Goal: Task Accomplishment & Management: Use online tool/utility

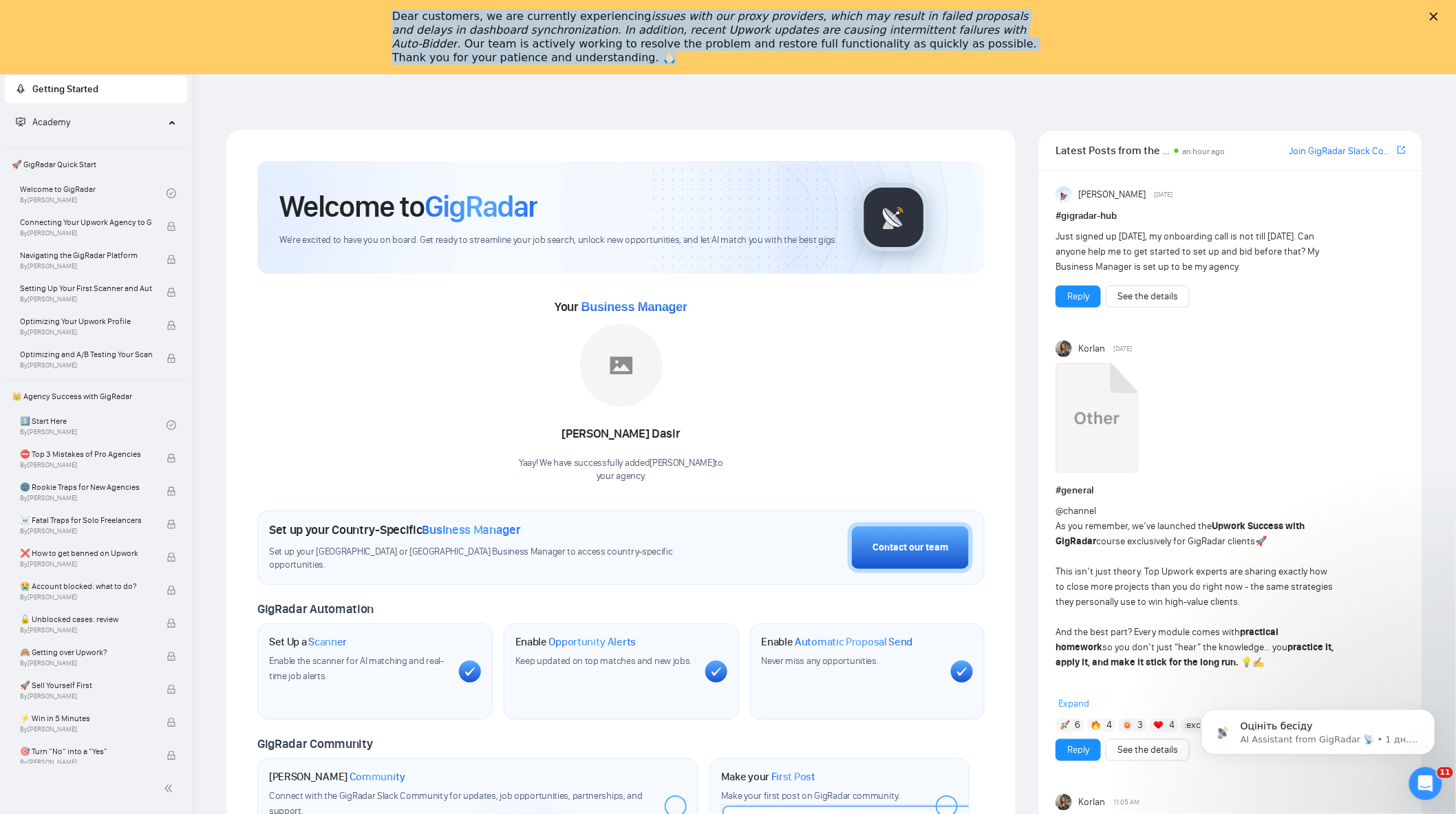
drag, startPoint x: 395, startPoint y: 14, endPoint x: 520, endPoint y: 63, distance: 134.3
click at [526, 65] on div "Dear customers, we are currently experiencing issues with our proxy providers, …" at bounding box center [728, 38] width 1456 height 64
copy div "Dear customers, we are currently experiencing issues with our proxy providers, …"
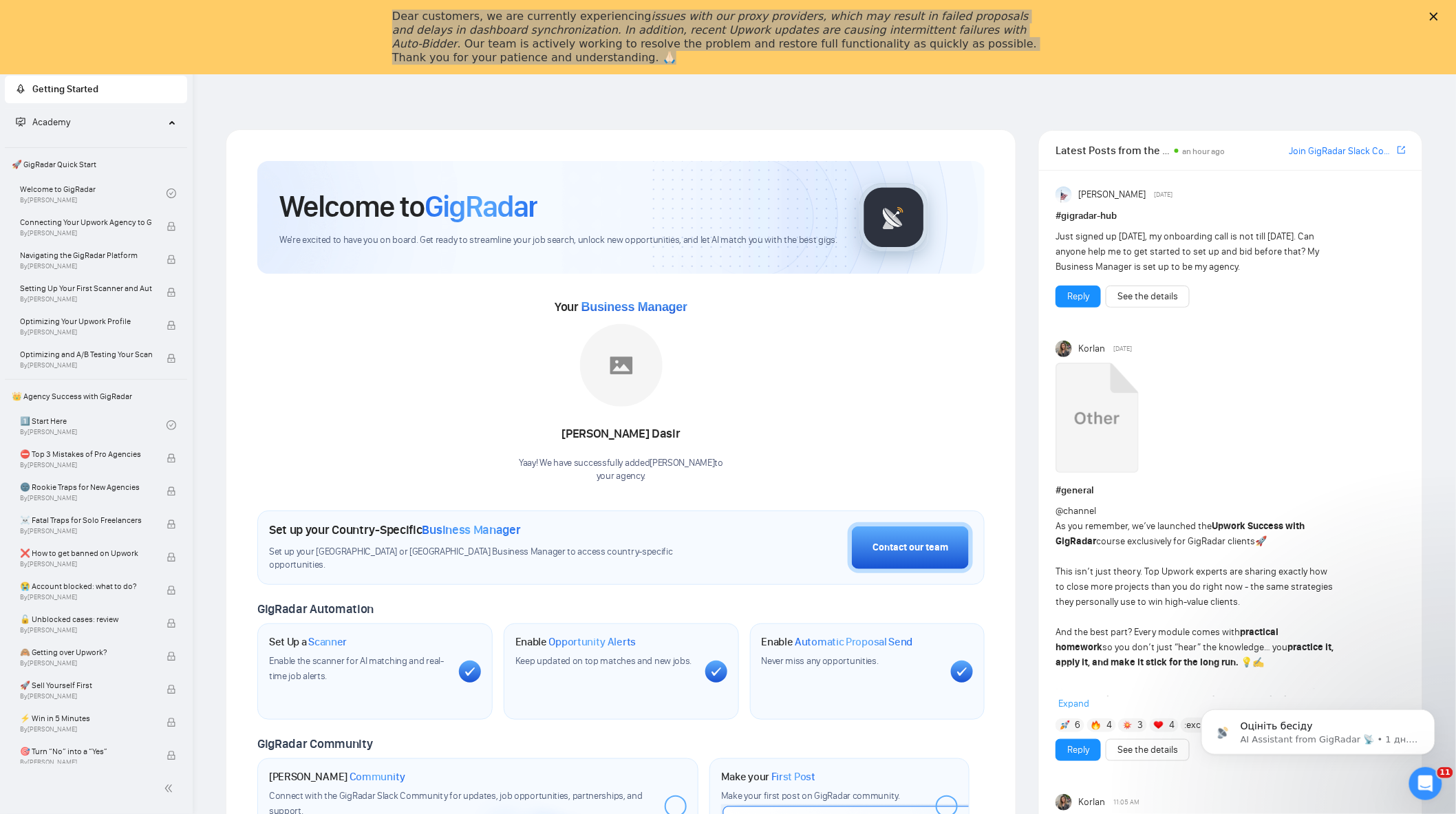
click at [469, 79] on header at bounding box center [824, 91] width 1263 height 33
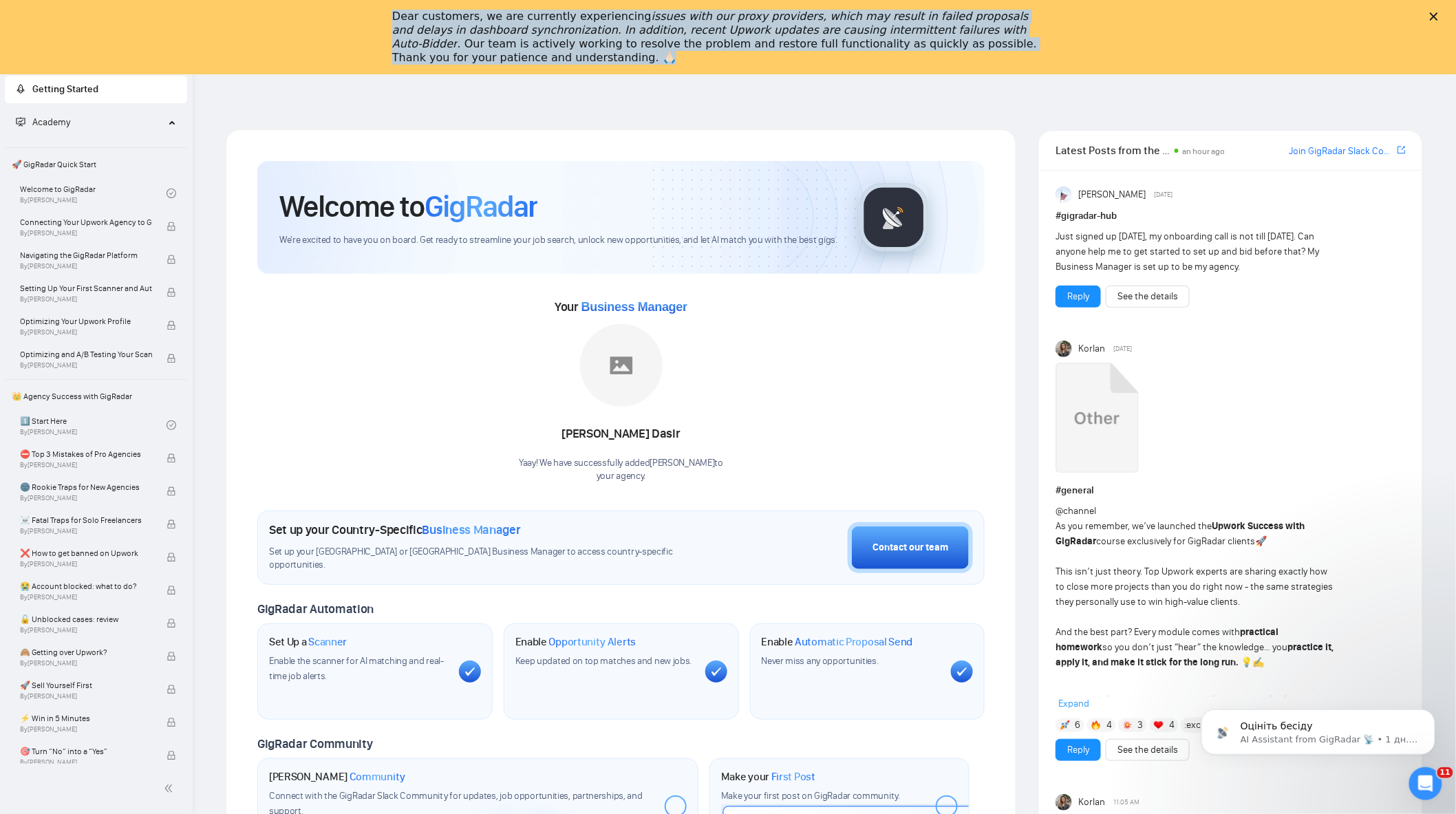
click at [1064, 34] on div "Dear customers, we are currently experiencing issues with our proxy providers, …" at bounding box center [728, 38] width 671 height 64
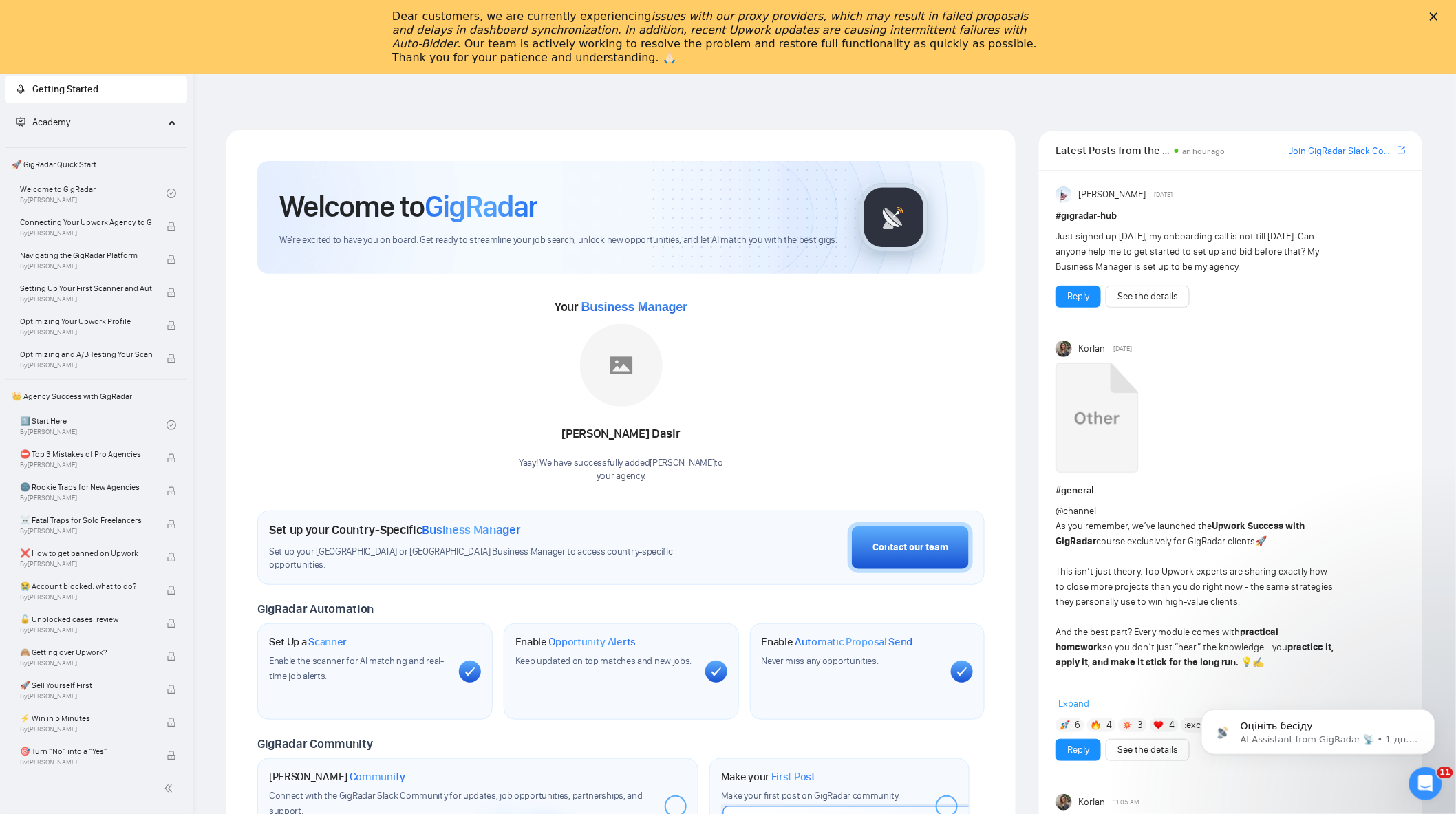
click at [1440, 19] on div "Dear customers, we are currently experiencing issues with our proxy providers, …" at bounding box center [728, 38] width 1456 height 64
click at [1440, 18] on div "Dear customers, we are currently experiencing issues with our proxy providers, …" at bounding box center [728, 38] width 1456 height 64
click at [1438, 13] on polygon "Закрыть" at bounding box center [1434, 17] width 8 height 8
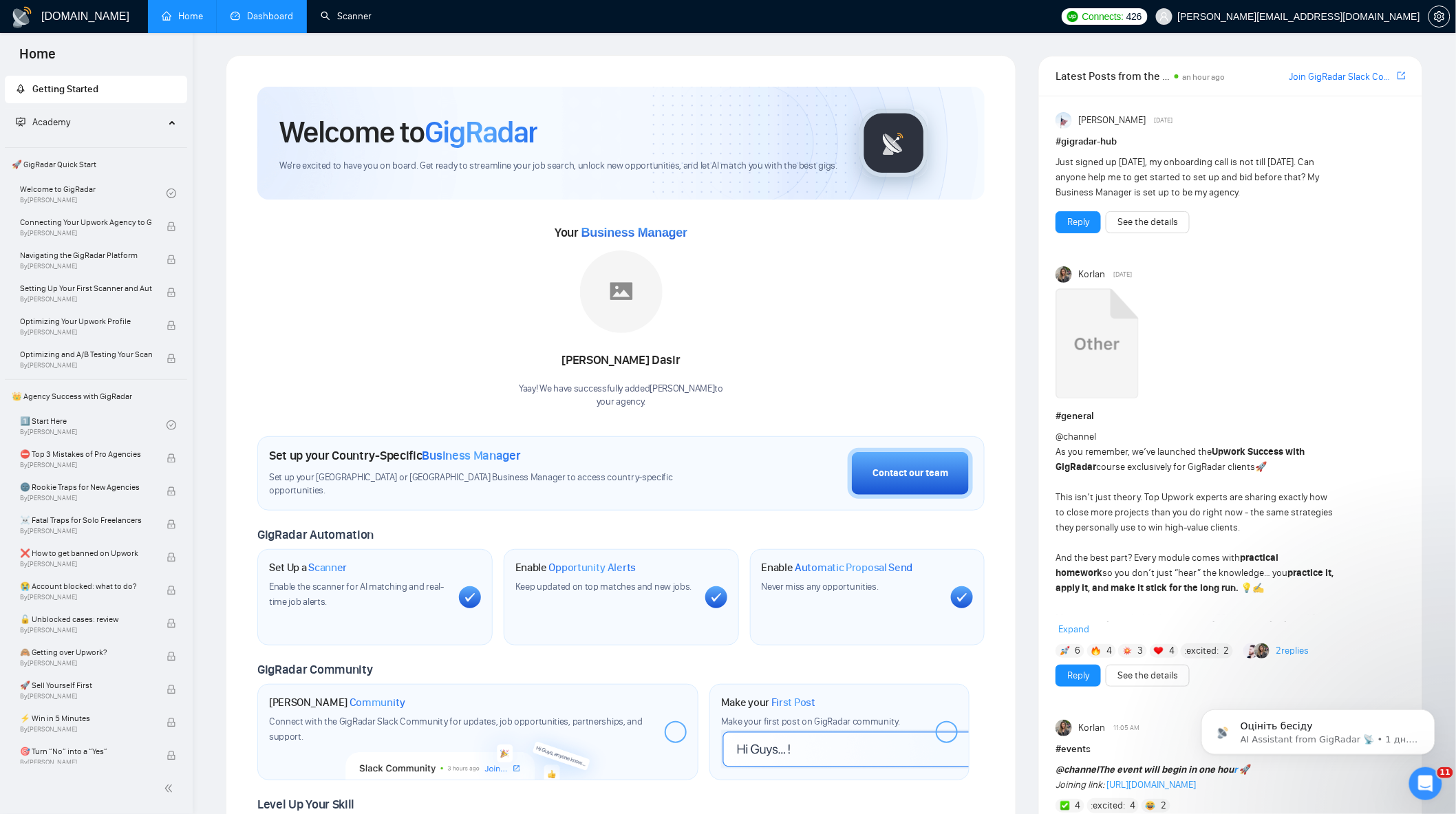
click at [263, 18] on link "Dashboard" at bounding box center [262, 16] width 63 height 12
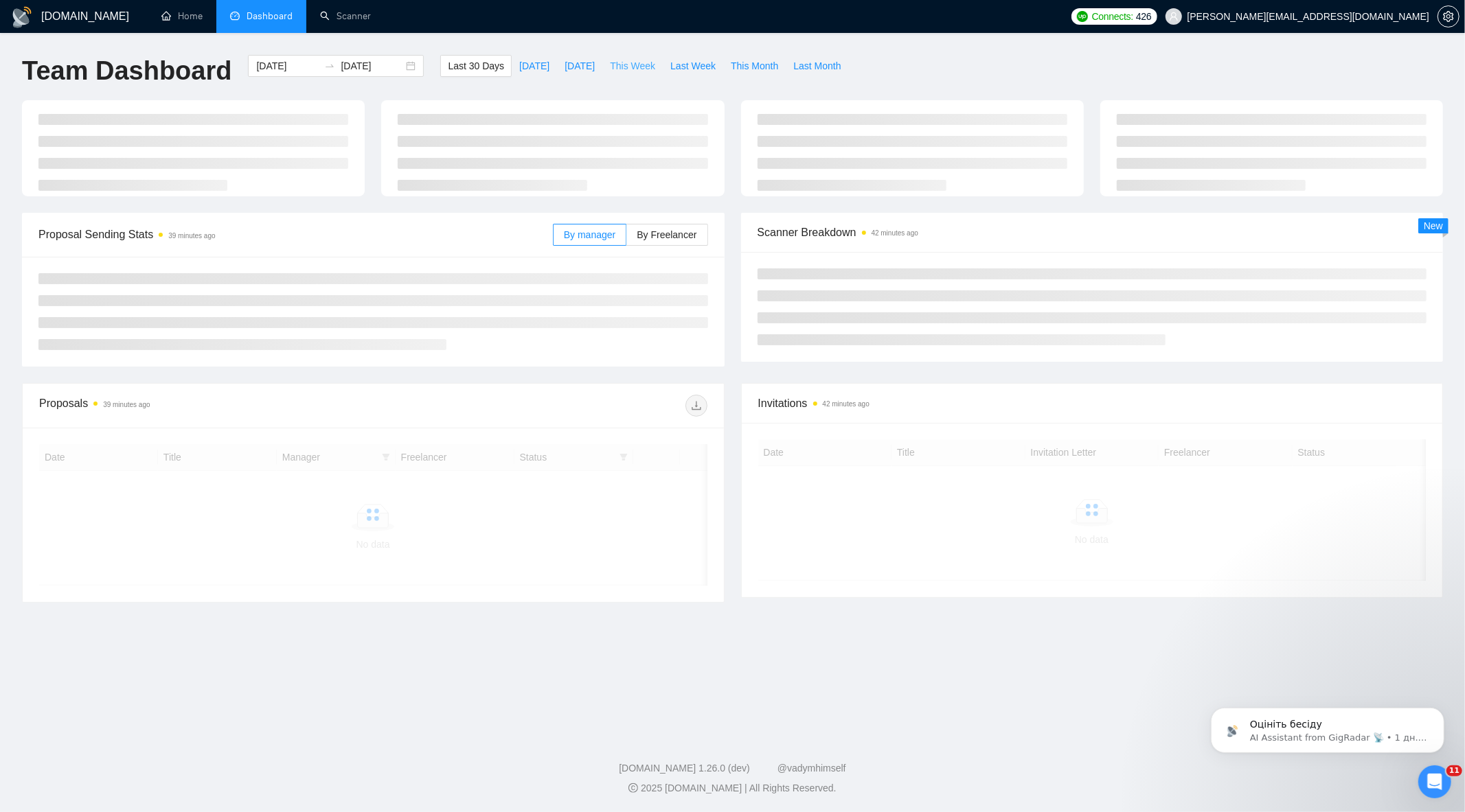
click at [610, 66] on span "This Week" at bounding box center [633, 66] width 45 height 15
type input "[DATE]"
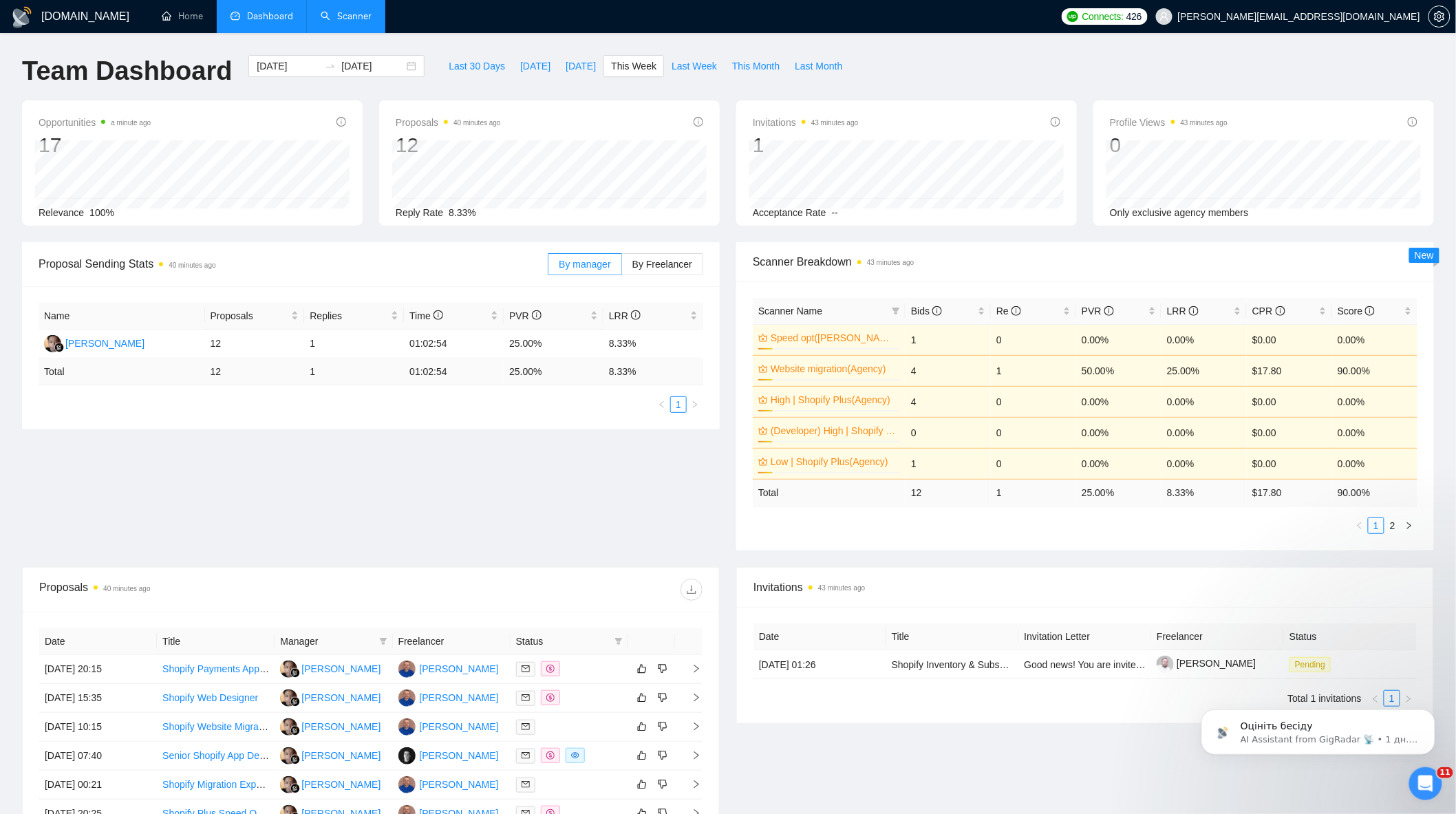
click at [353, 10] on link "Scanner" at bounding box center [346, 16] width 51 height 12
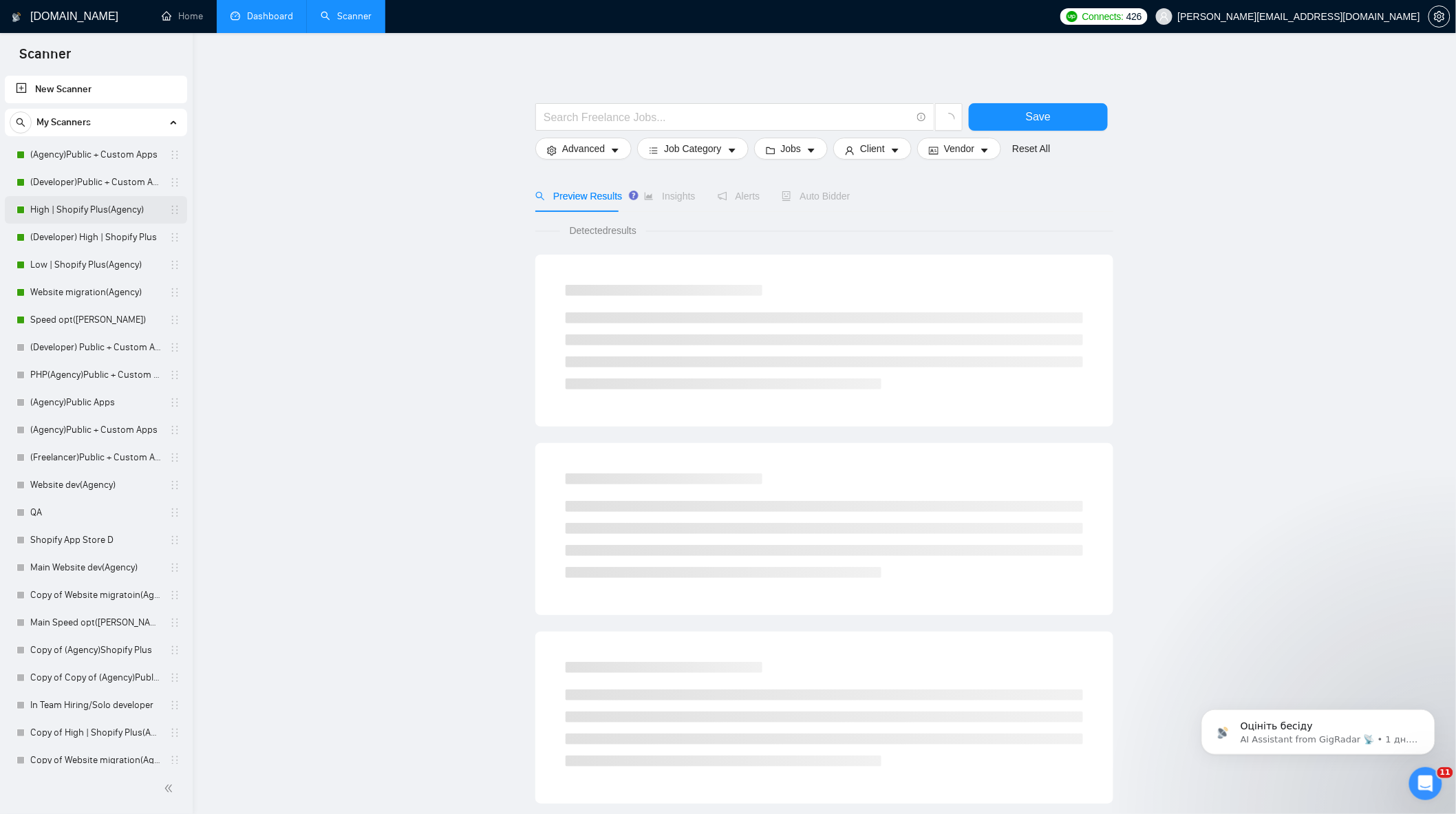
click at [119, 209] on link "High | Shopify Plus(Agency)" at bounding box center [96, 210] width 131 height 28
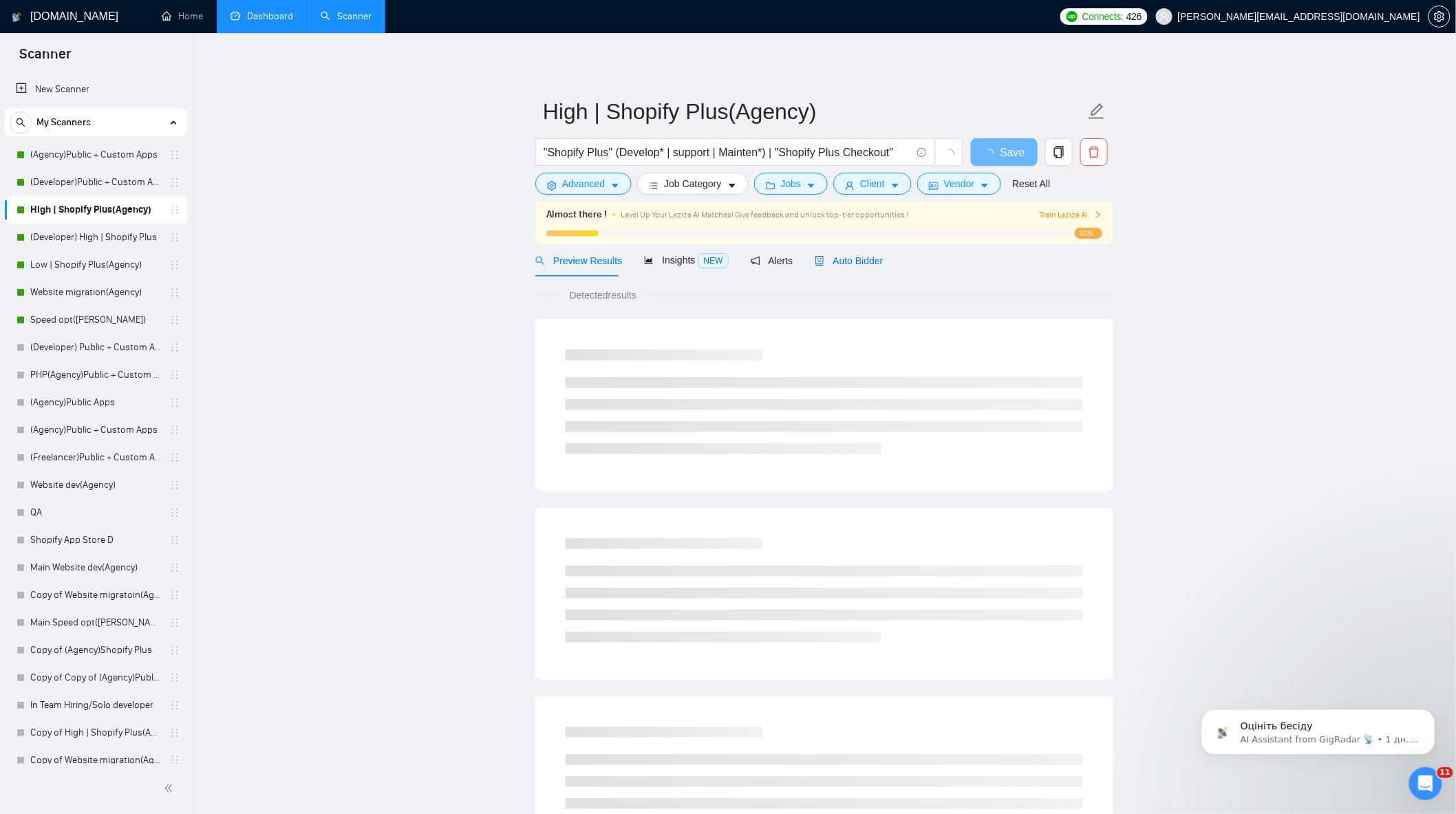
drag, startPoint x: 835, startPoint y: 257, endPoint x: 1008, endPoint y: 272, distance: 173.6
click at [836, 259] on span "Auto Bidder" at bounding box center [848, 261] width 68 height 11
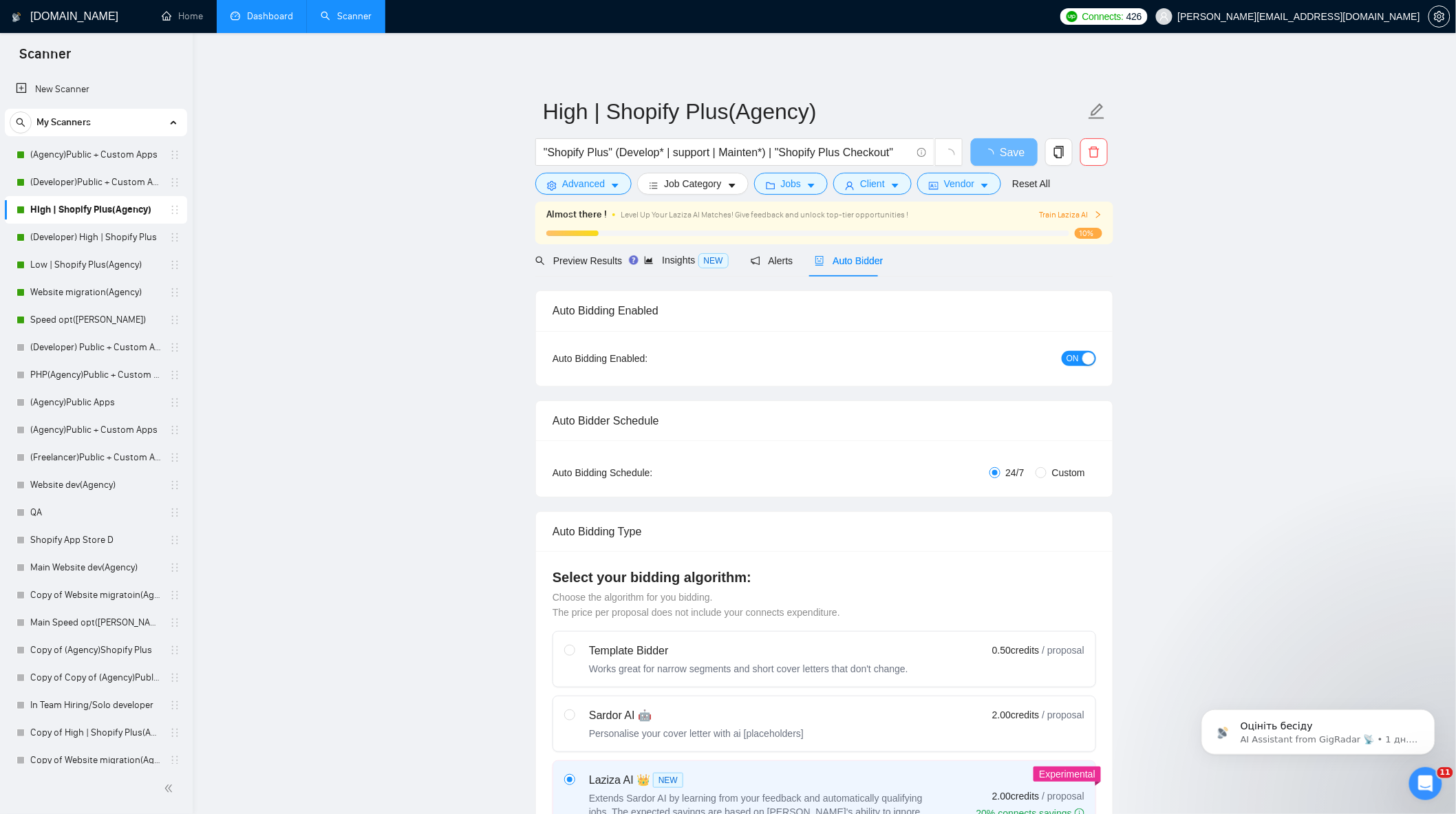
click at [851, 263] on span "Auto Bidder" at bounding box center [848, 261] width 68 height 11
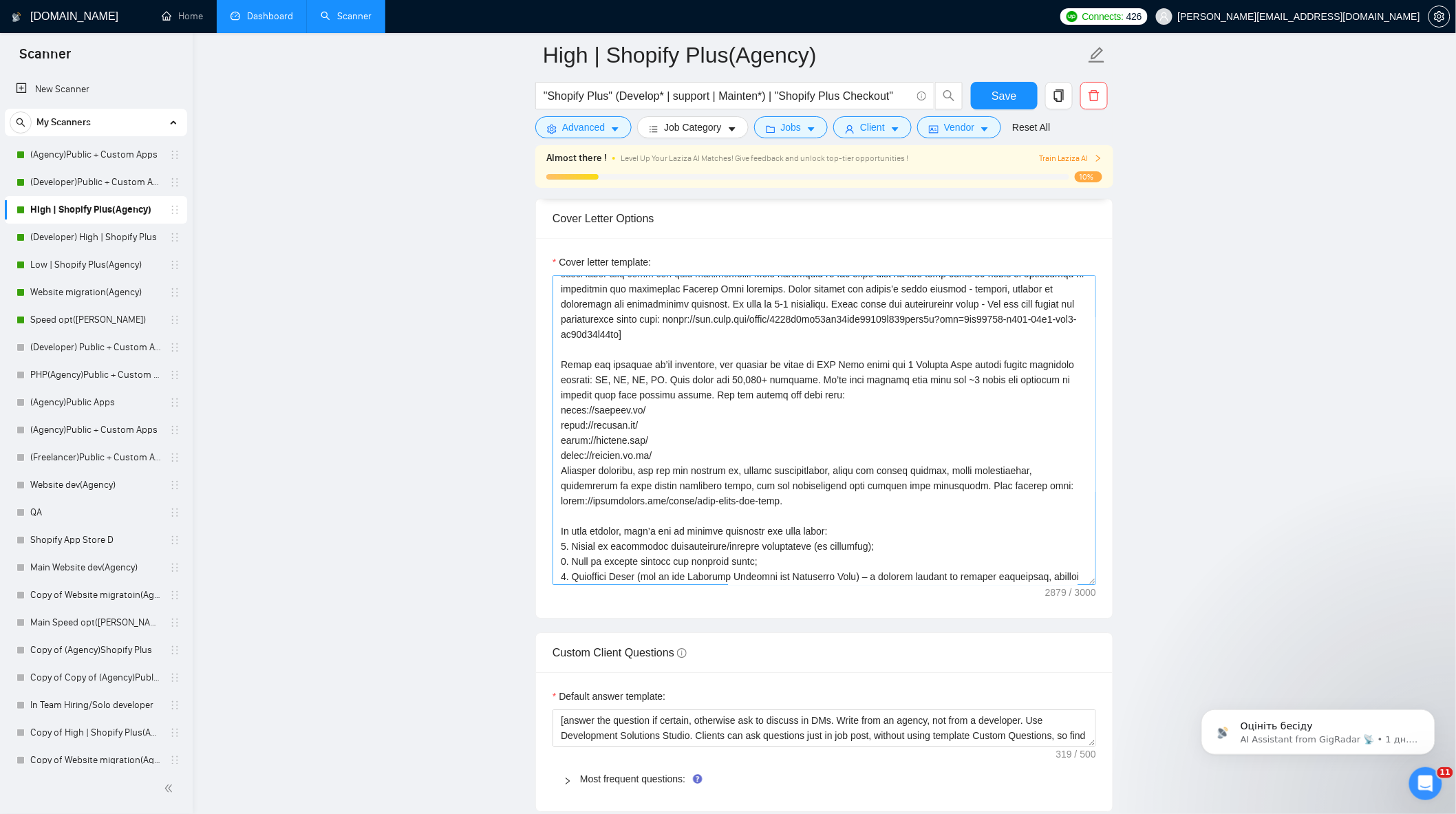
scroll to position [286, 0]
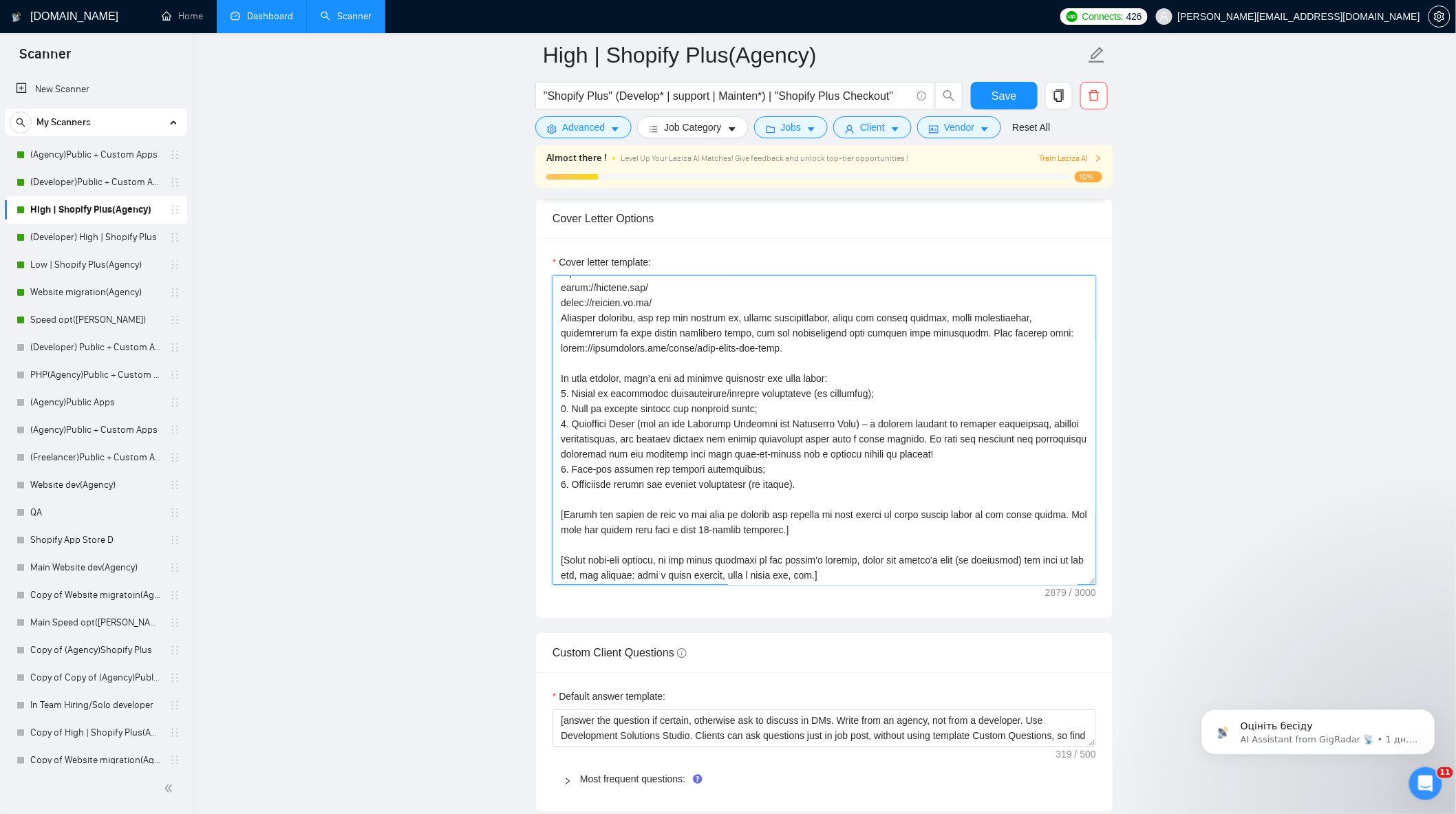
click at [982, 456] on textarea "Cover letter template:" at bounding box center [824, 429] width 543 height 309
drag, startPoint x: 993, startPoint y: 463, endPoint x: 972, endPoint y: 463, distance: 21.0
click at [972, 463] on textarea "Cover letter template:" at bounding box center [824, 429] width 543 height 309
paste textarea "I hope you might become one of them."
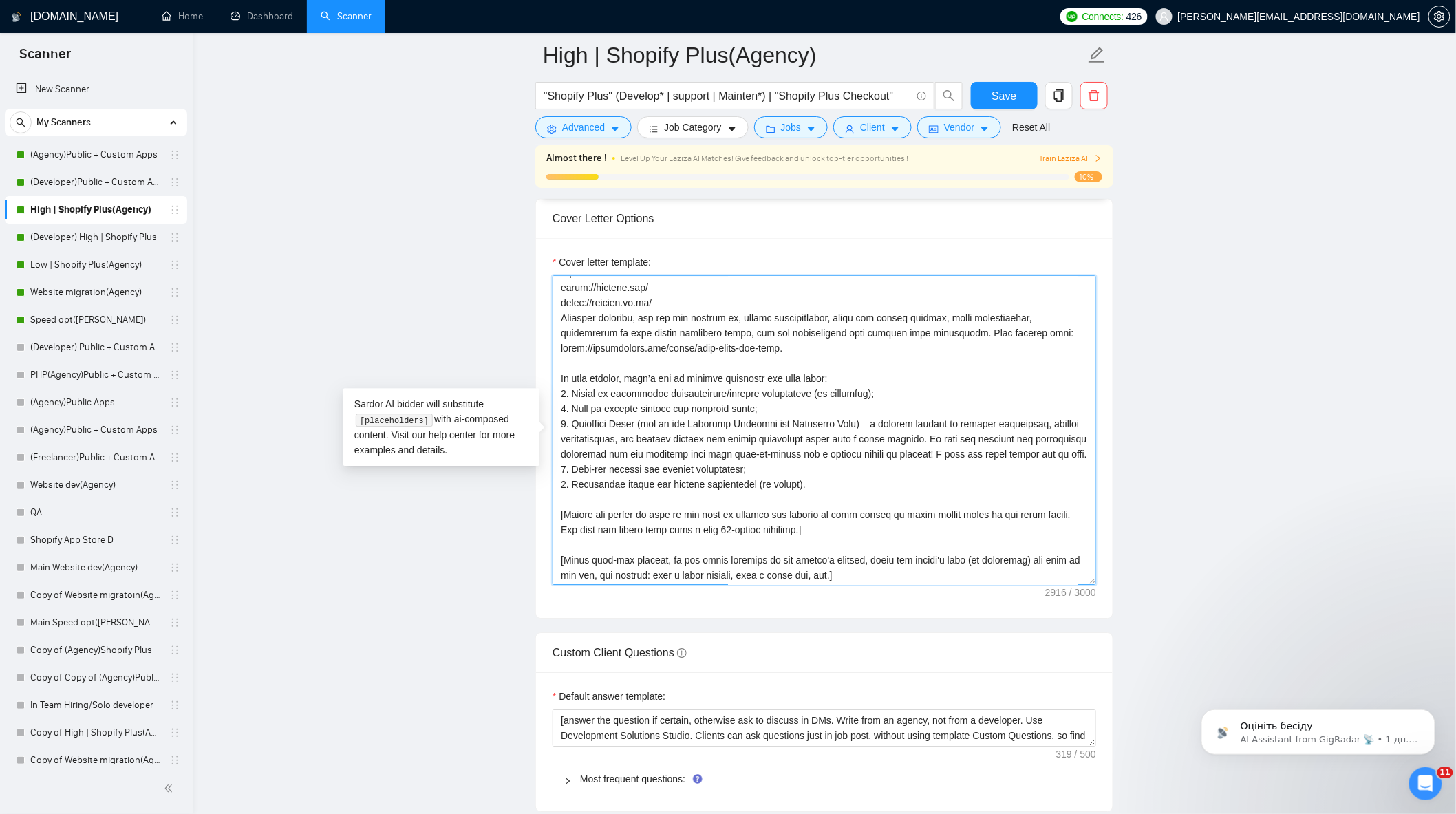
click at [972, 463] on textarea "Cover letter template:" at bounding box center [824, 429] width 543 height 309
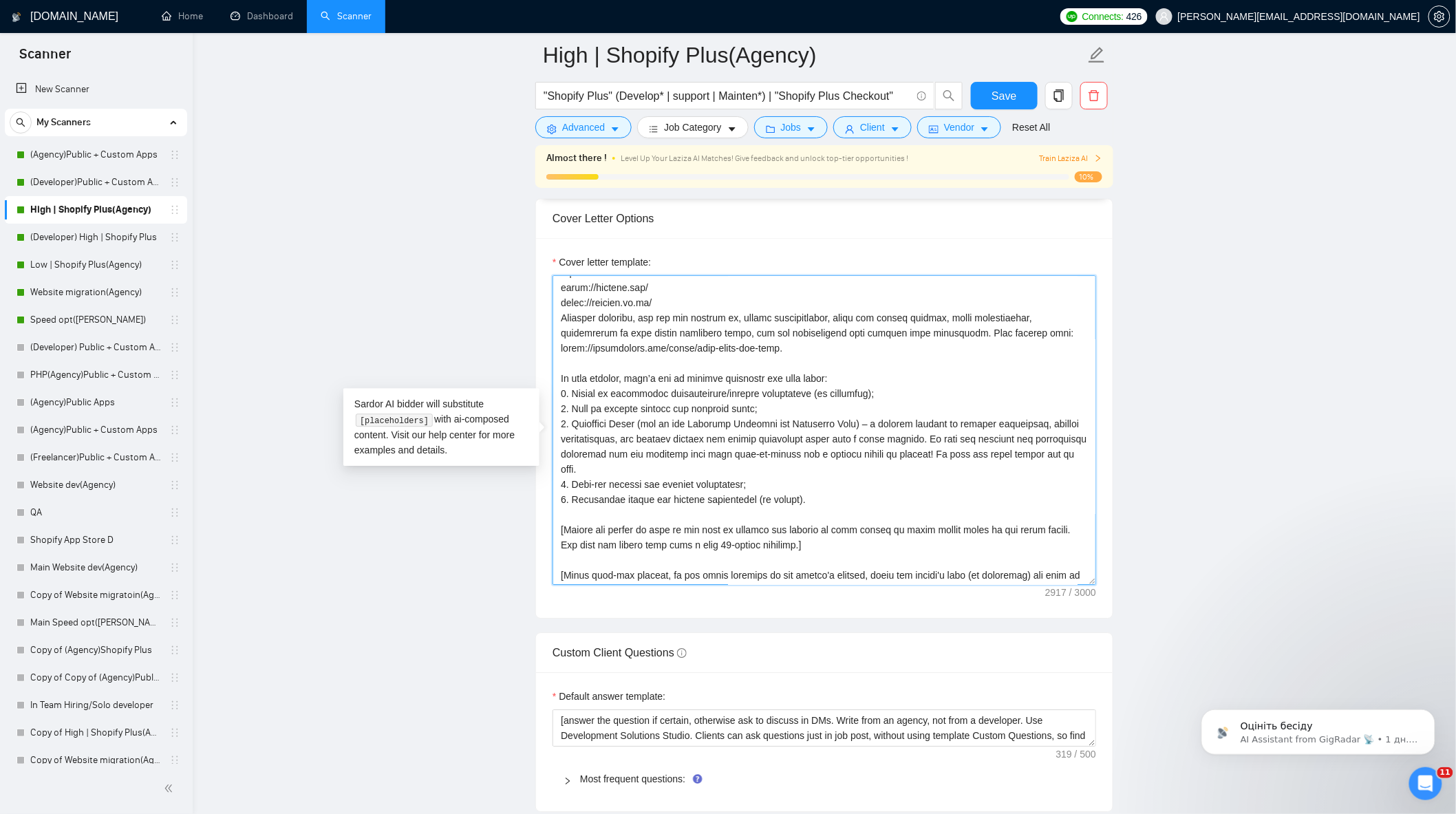
click at [661, 472] on textarea "Cover letter template:" at bounding box center [824, 429] width 543 height 309
type textarea "[Lorem i dolorsit ametcons adipi eli seddoe't inci ut laboree dolo (ma ali en a…"
click at [1236, 443] on main "High | Shopify Plus(Agency) "Shopify Plus" (Develop* | support | Mainten*) | "S…" at bounding box center [824, 578] width 1220 height 3952
drag, startPoint x: 966, startPoint y: 485, endPoint x: 972, endPoint y: 463, distance: 22.8
click at [972, 463] on textarea "Cover letter template:" at bounding box center [824, 429] width 543 height 309
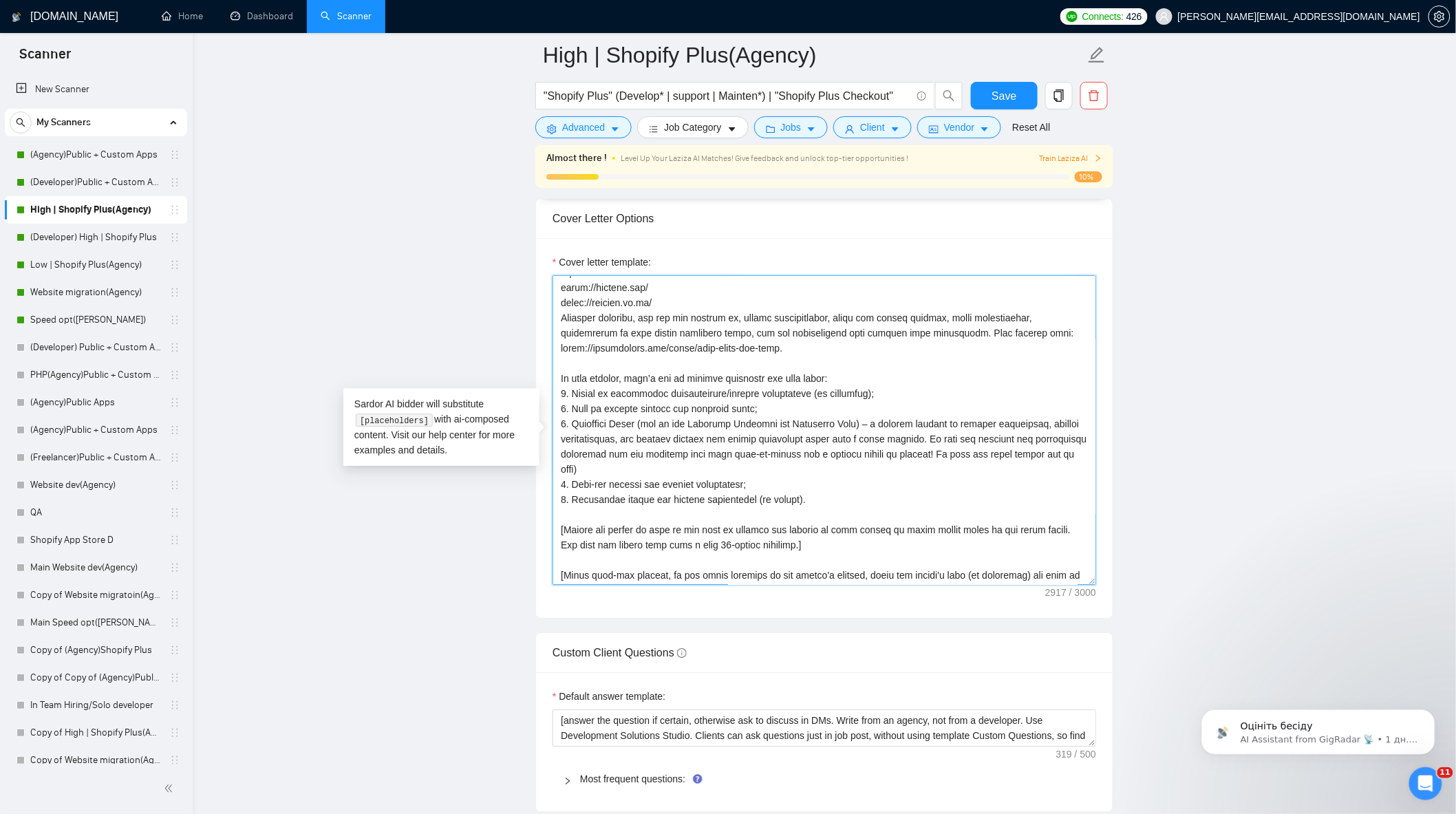
click at [959, 480] on textarea "Cover letter template:" at bounding box center [824, 429] width 543 height 309
drag, startPoint x: 788, startPoint y: 482, endPoint x: 971, endPoint y: 463, distance: 184.0
click at [971, 463] on textarea "Cover letter template:" at bounding box center [824, 429] width 543 height 309
click at [732, 565] on textarea "Cover letter template:" at bounding box center [824, 429] width 543 height 309
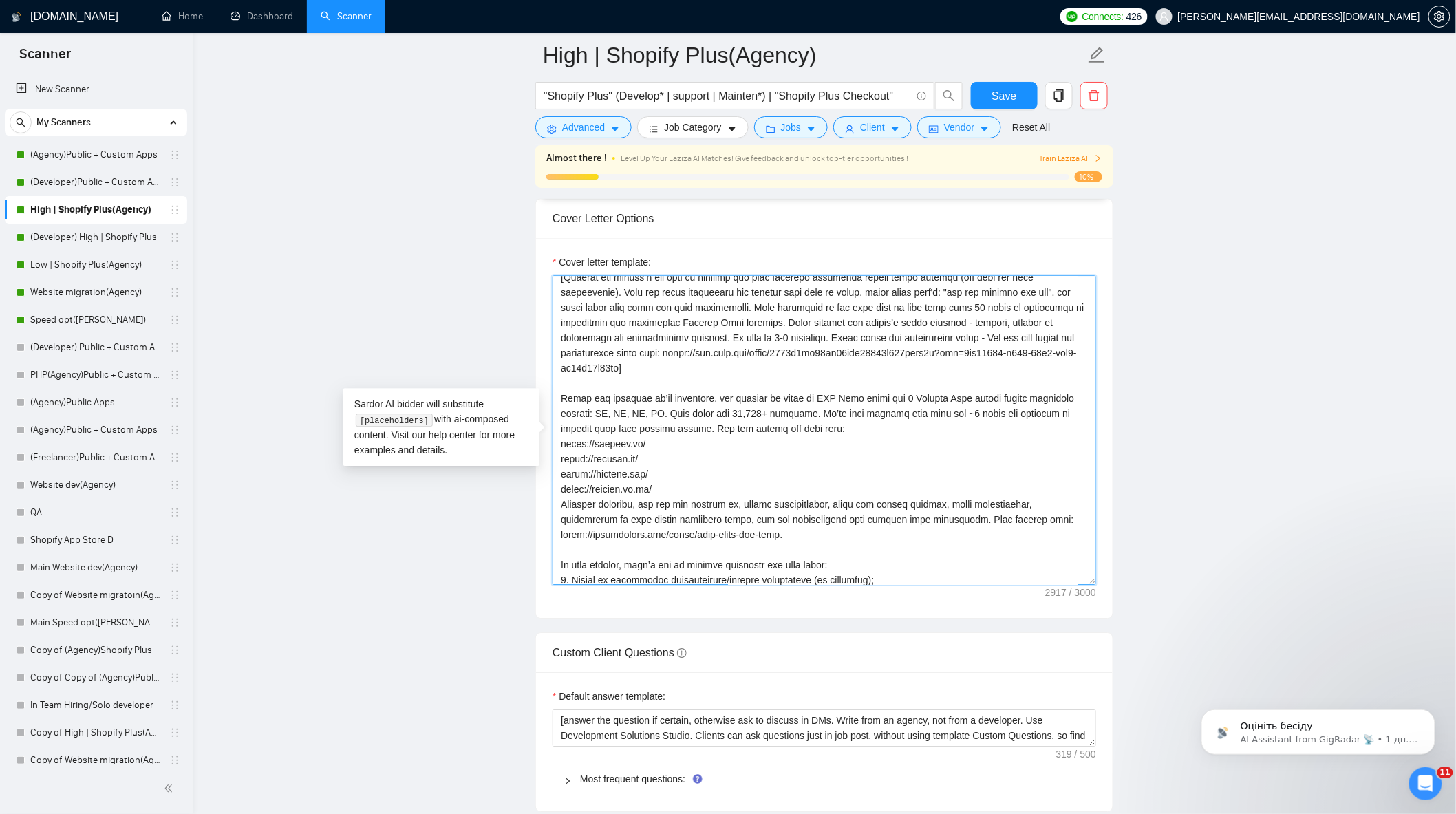
scroll to position [0, 0]
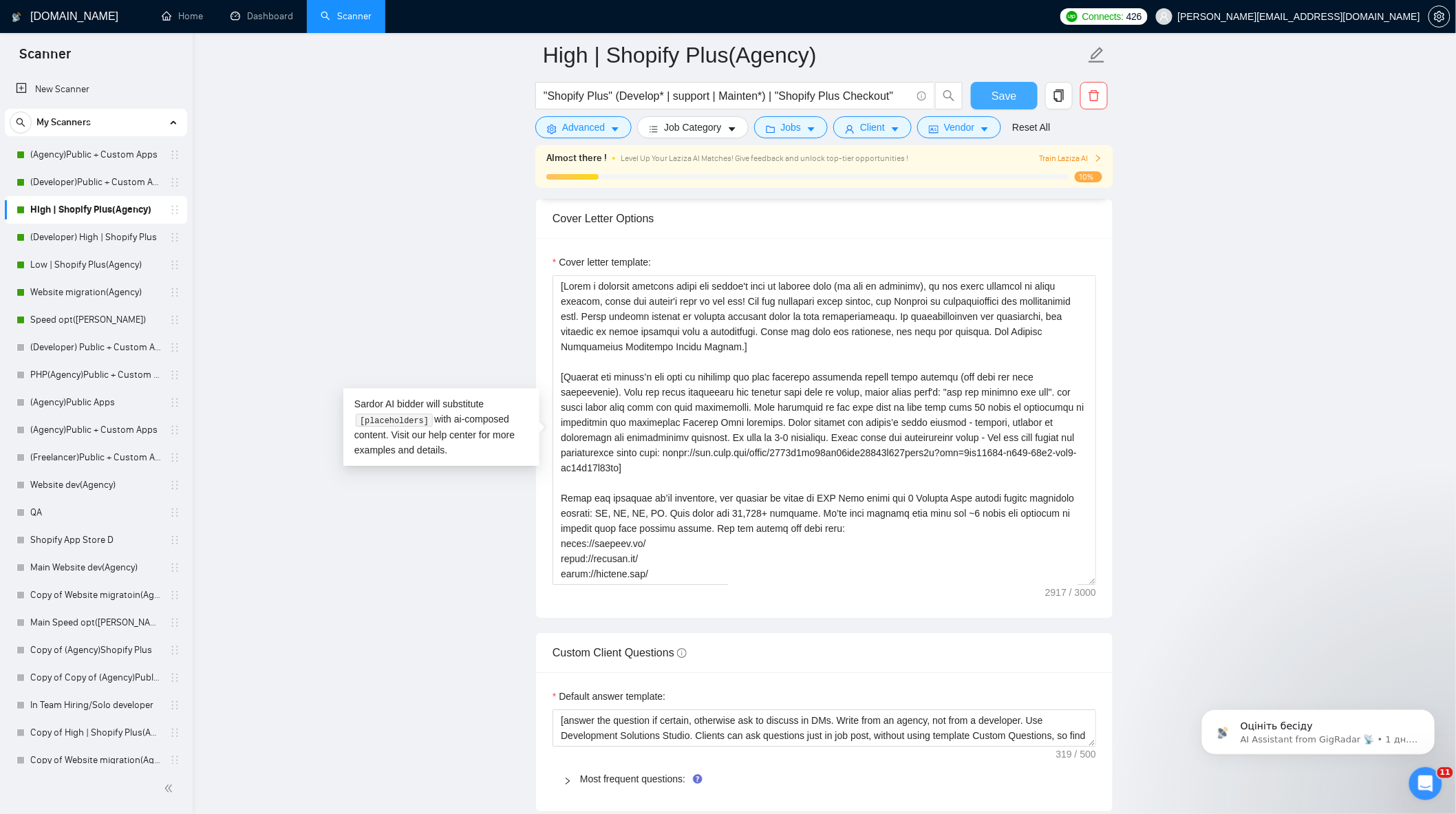
click at [1001, 91] on span "Save" at bounding box center [1004, 96] width 25 height 18
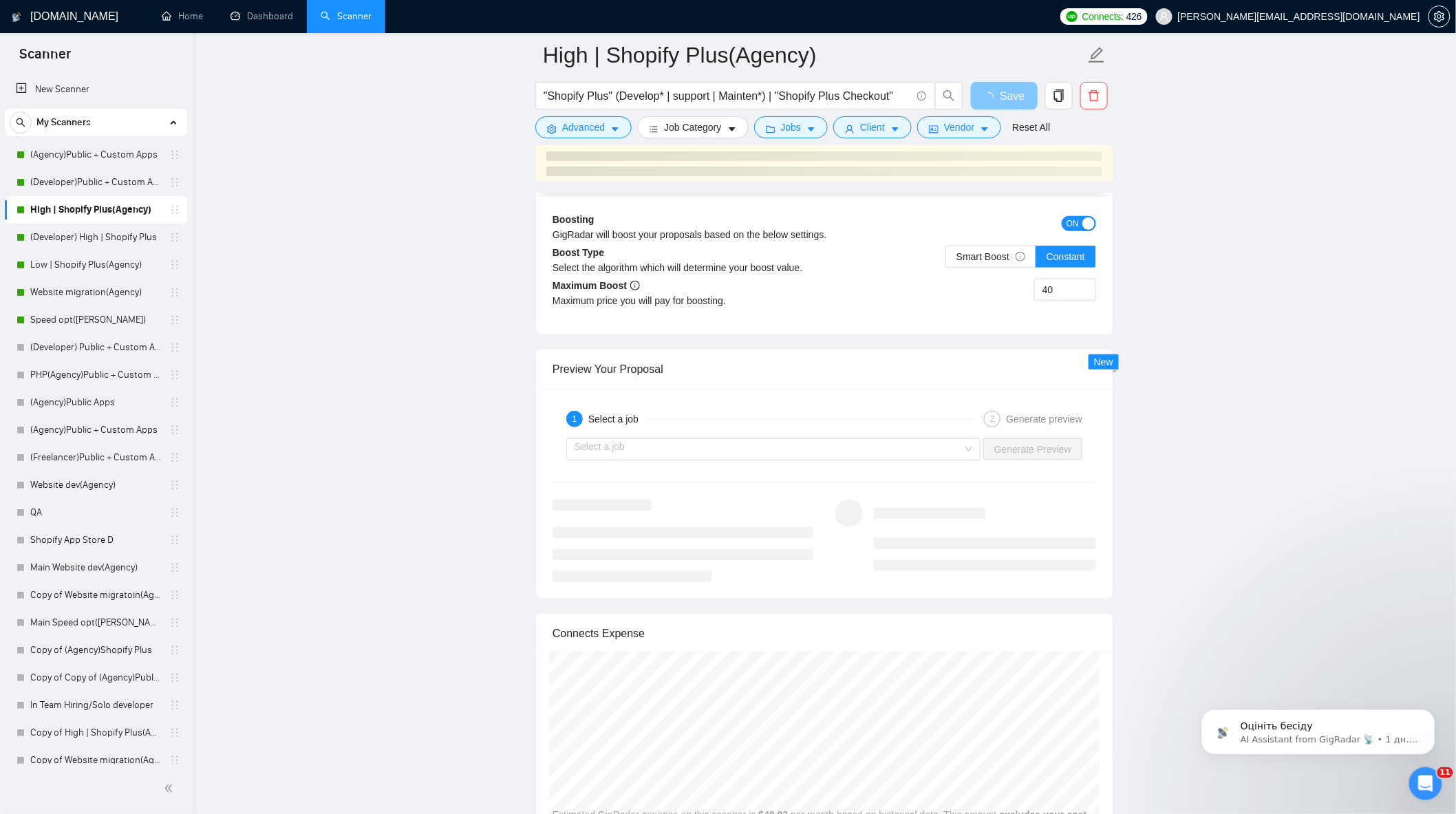
scroll to position [2446, 0]
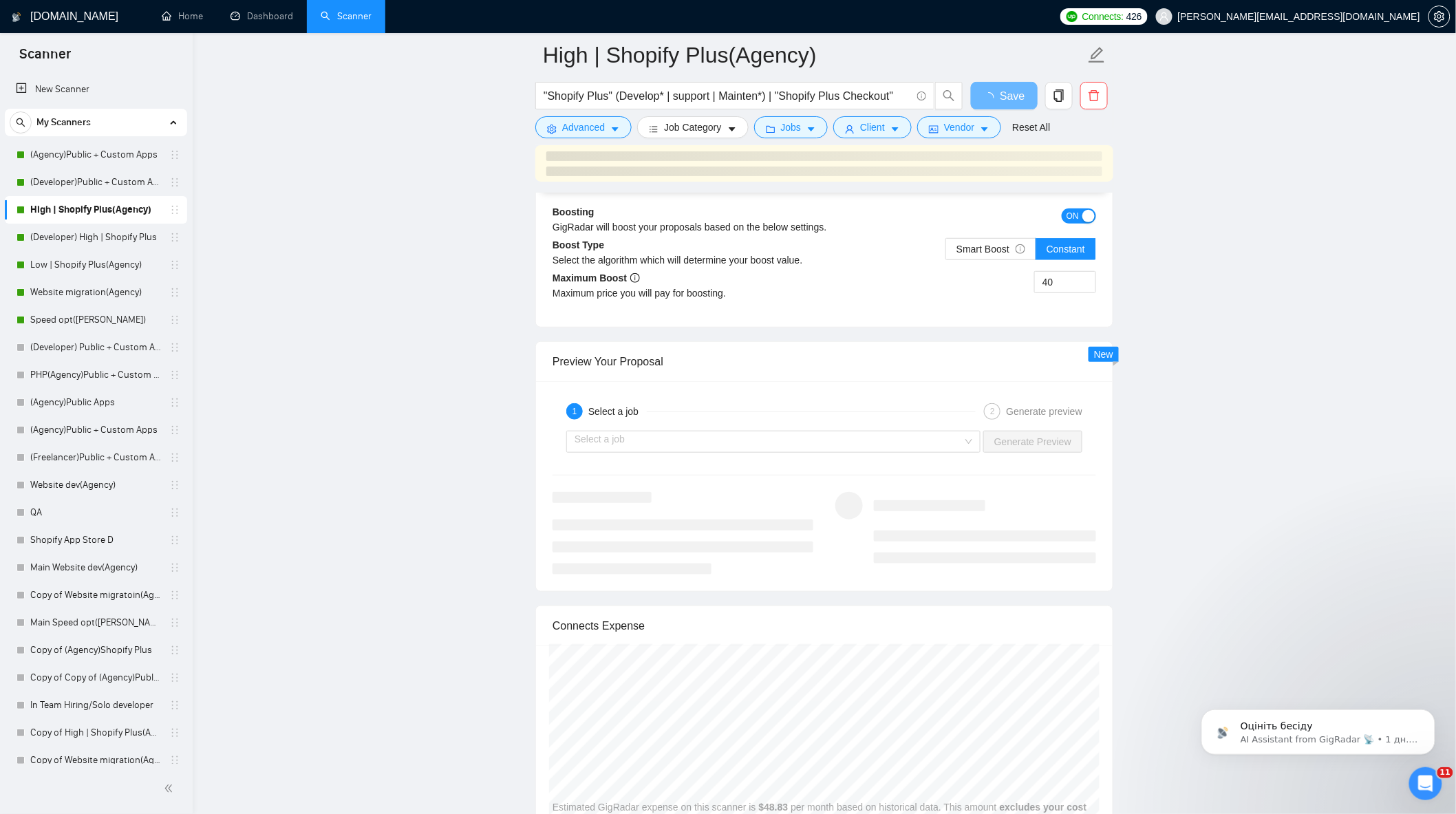
click at [742, 492] on div at bounding box center [682, 533] width 261 height 83
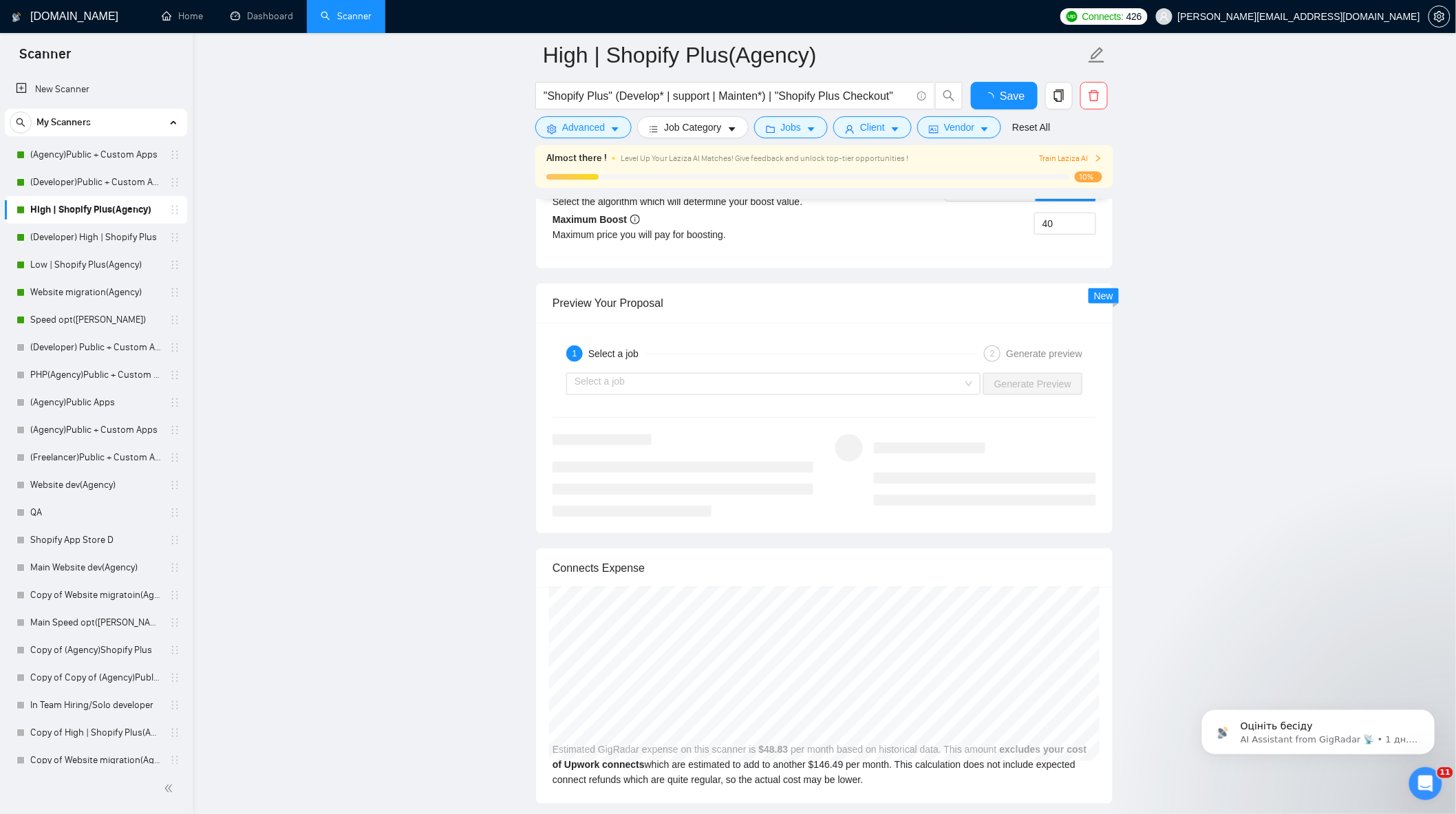
click at [741, 461] on div at bounding box center [682, 475] width 261 height 83
click at [760, 386] on input "search" at bounding box center [768, 381] width 388 height 21
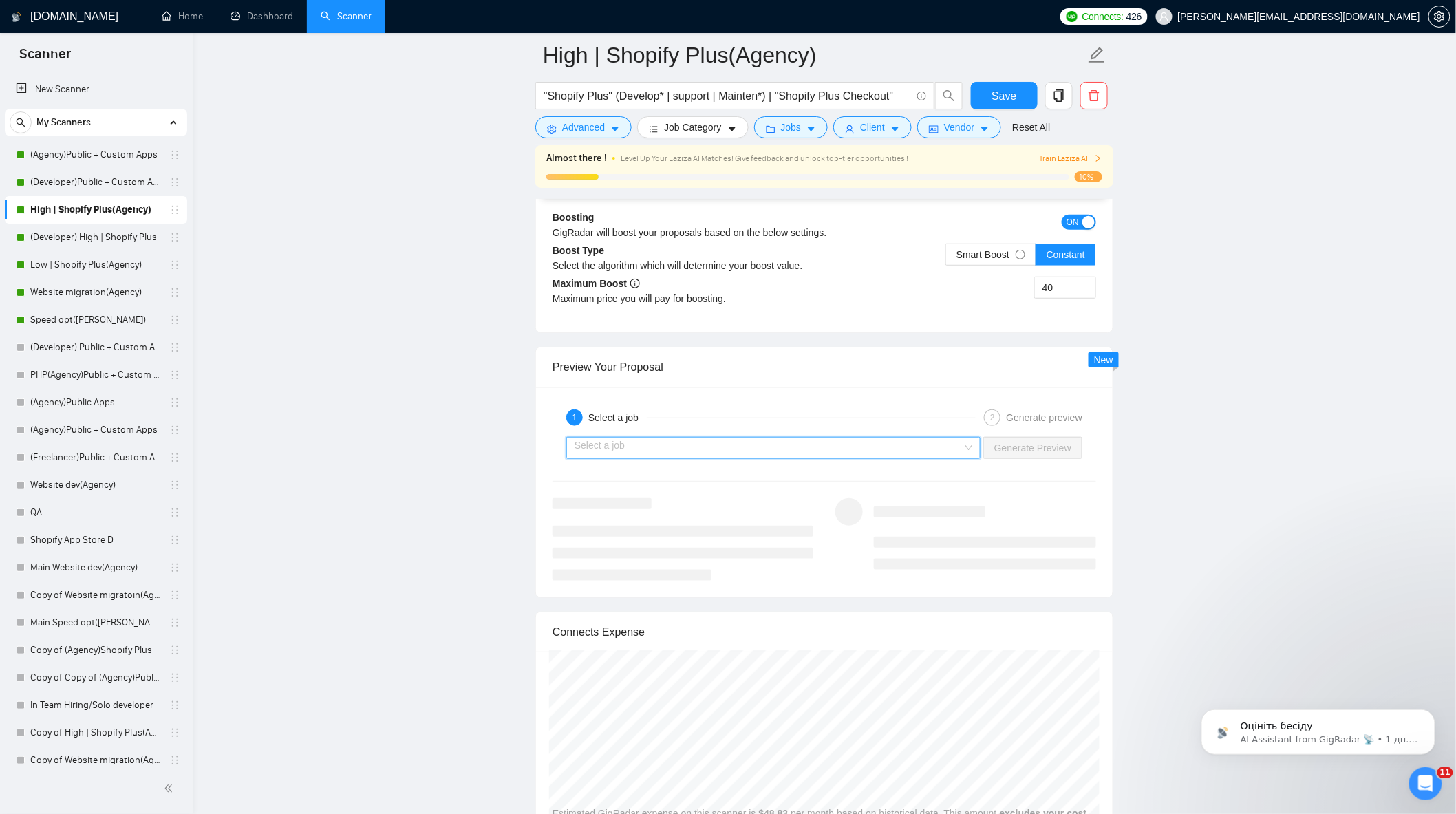
click at [768, 459] on input "search" at bounding box center [768, 448] width 388 height 21
click at [734, 459] on input "search" at bounding box center [768, 448] width 388 height 21
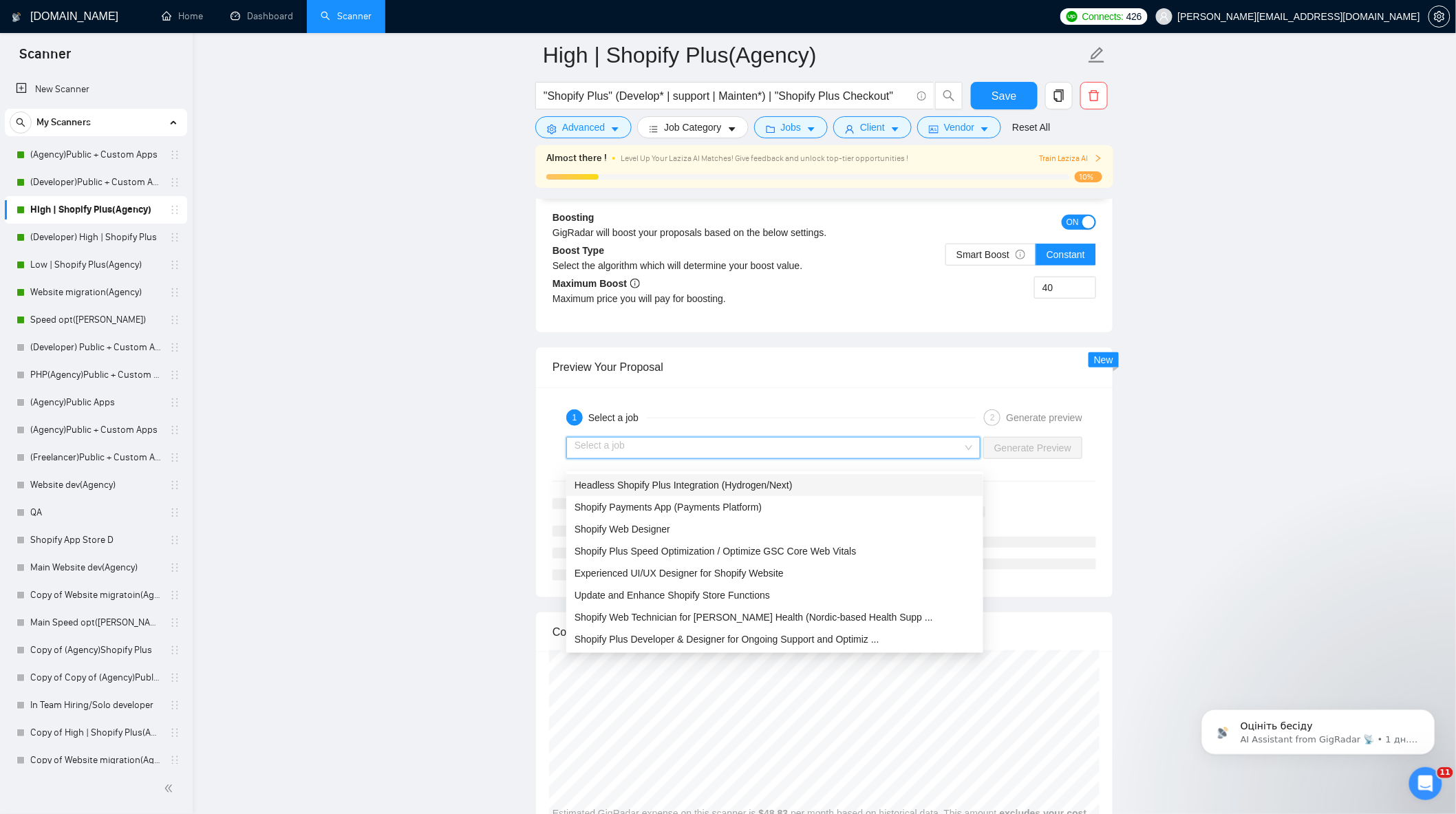
click at [789, 483] on span "Headless Shopify Plus Integration (Hydrogen/Next)" at bounding box center [683, 485] width 218 height 11
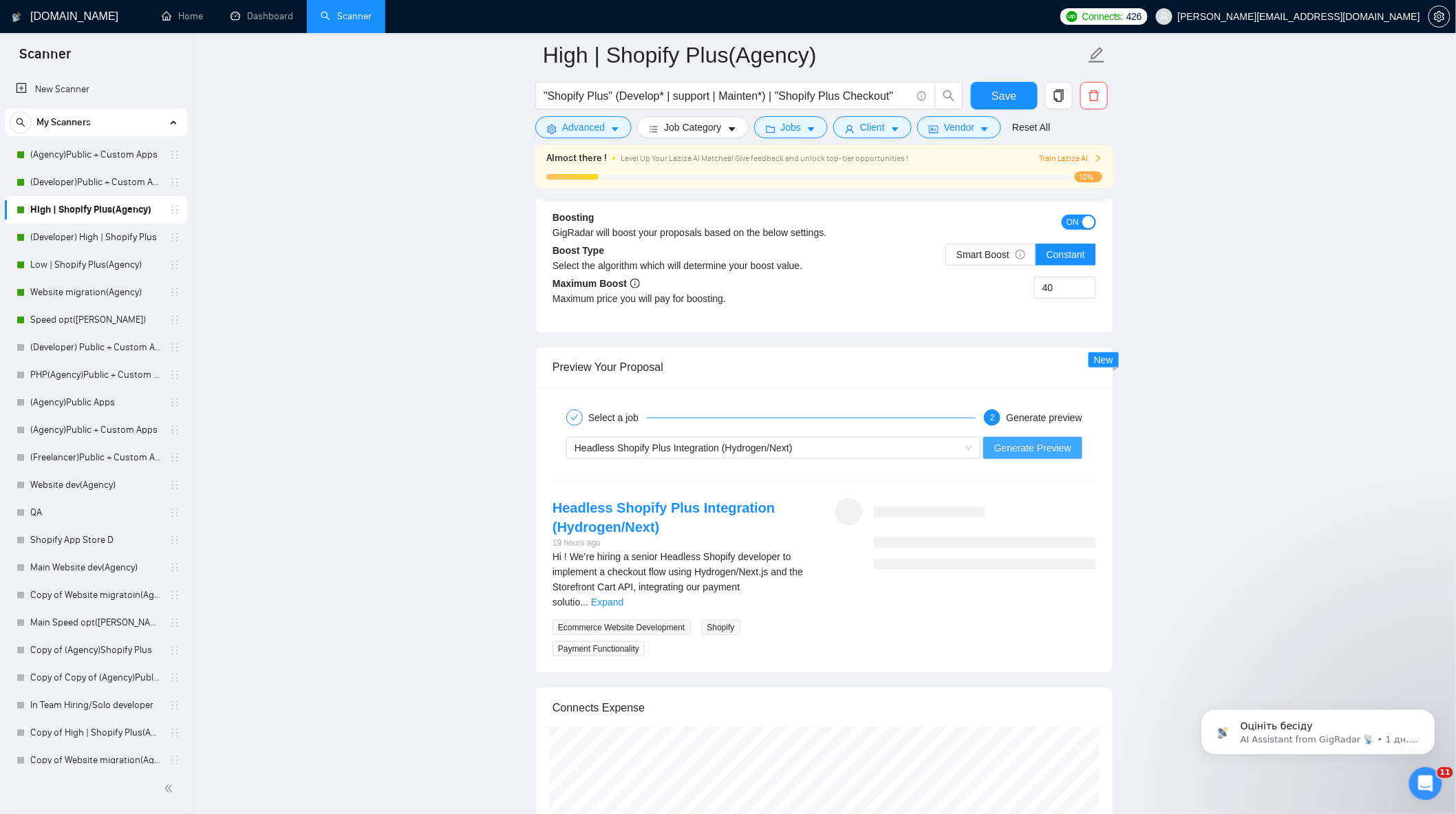
click at [1062, 455] on span "Generate Preview" at bounding box center [1033, 448] width 77 height 15
click at [624, 597] on link "Expand" at bounding box center [607, 602] width 33 height 11
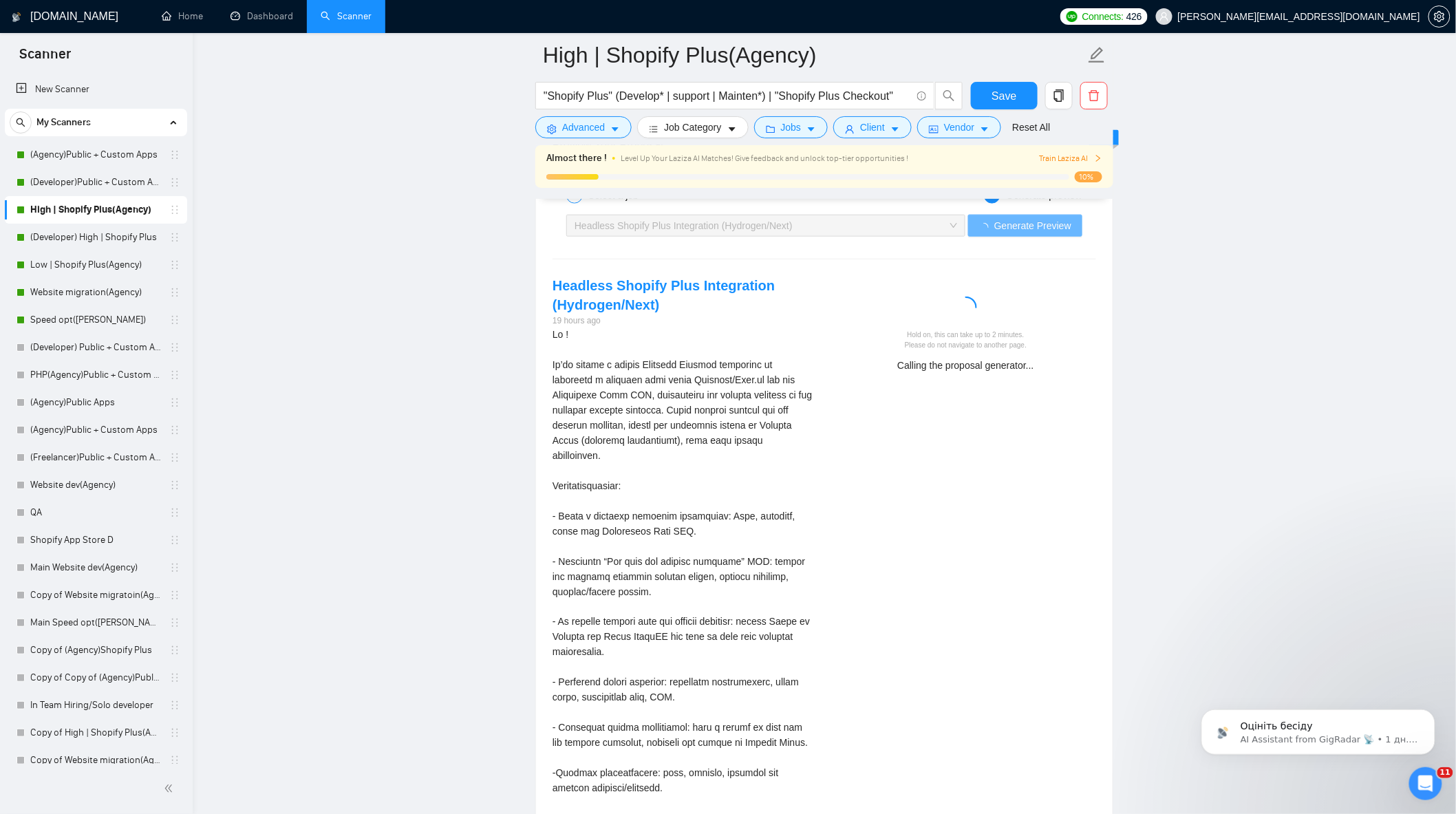
scroll to position [2676, 0]
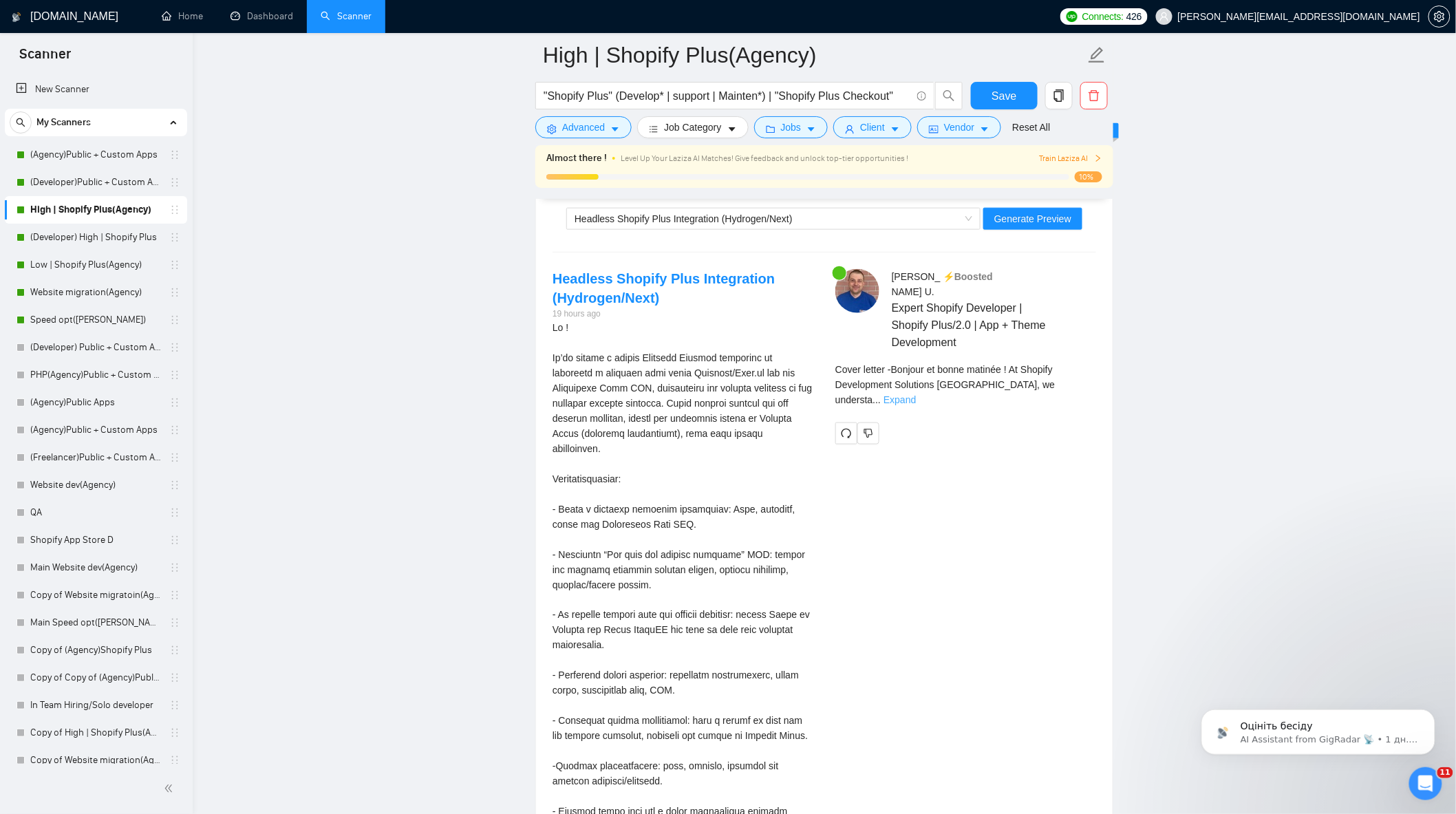
click at [916, 394] on link "Expand" at bounding box center [899, 399] width 33 height 11
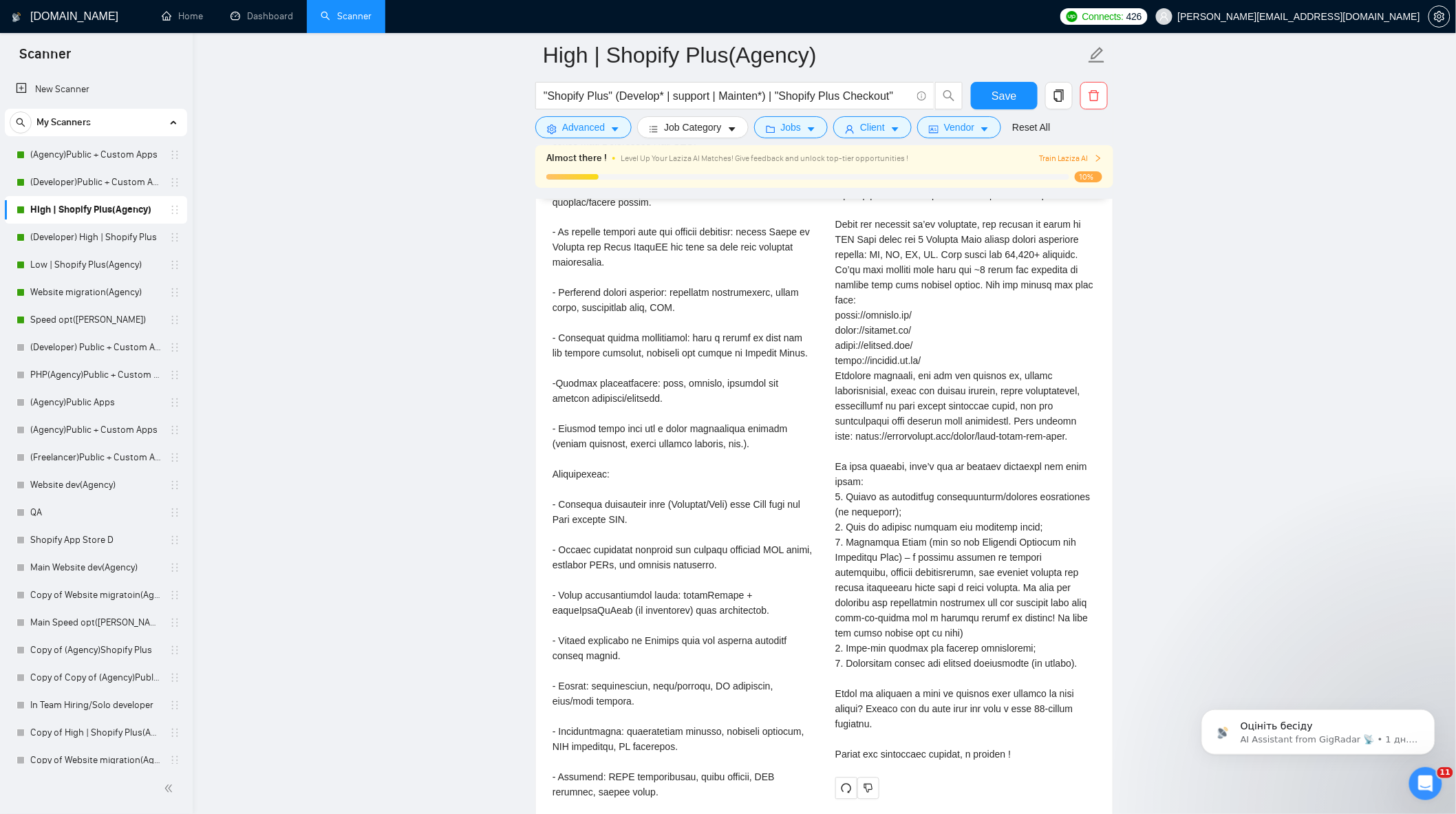
scroll to position [3134, 0]
